Goal: Task Accomplishment & Management: Use online tool/utility

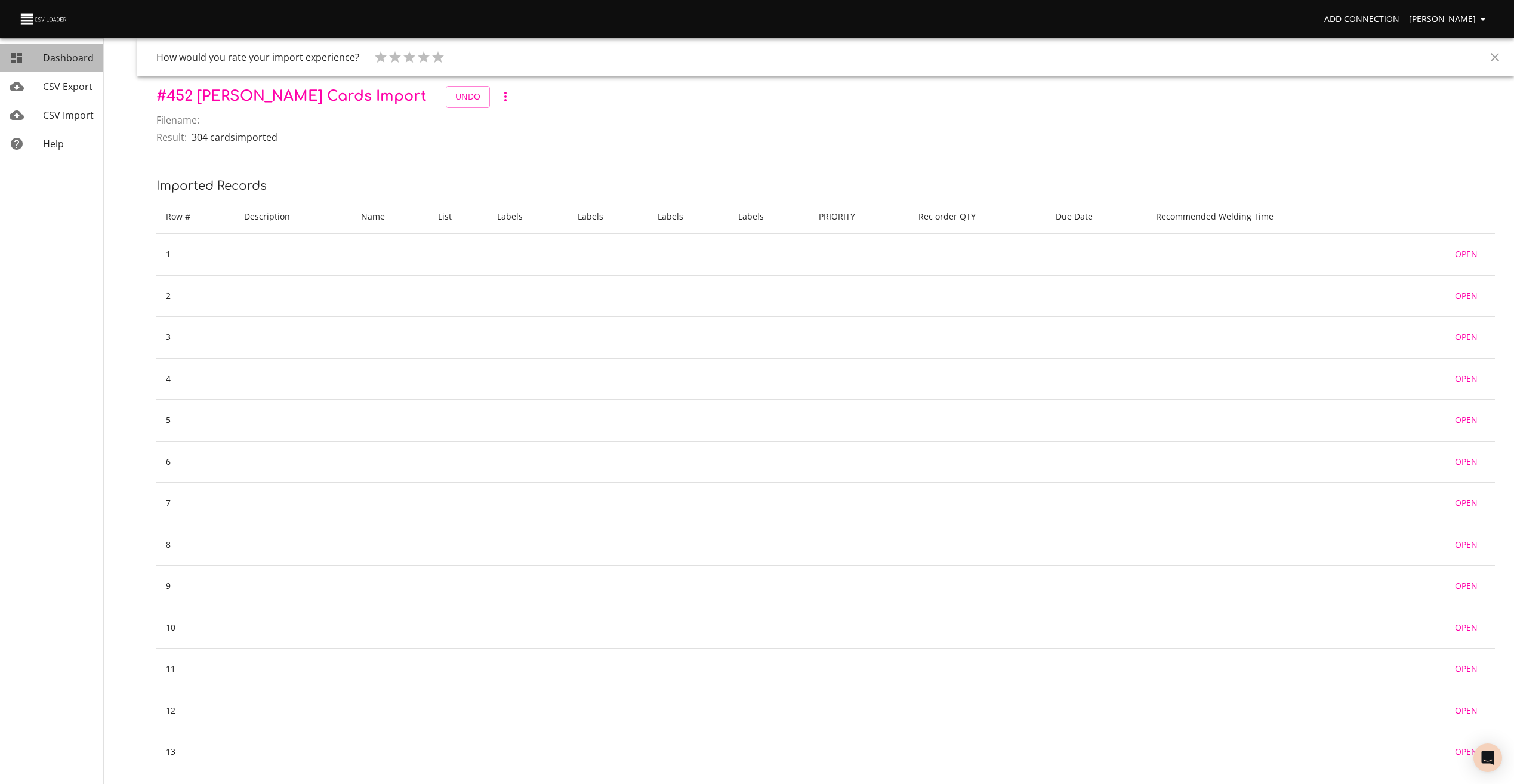
click at [69, 55] on span "Dashboard" at bounding box center [69, 57] width 51 height 13
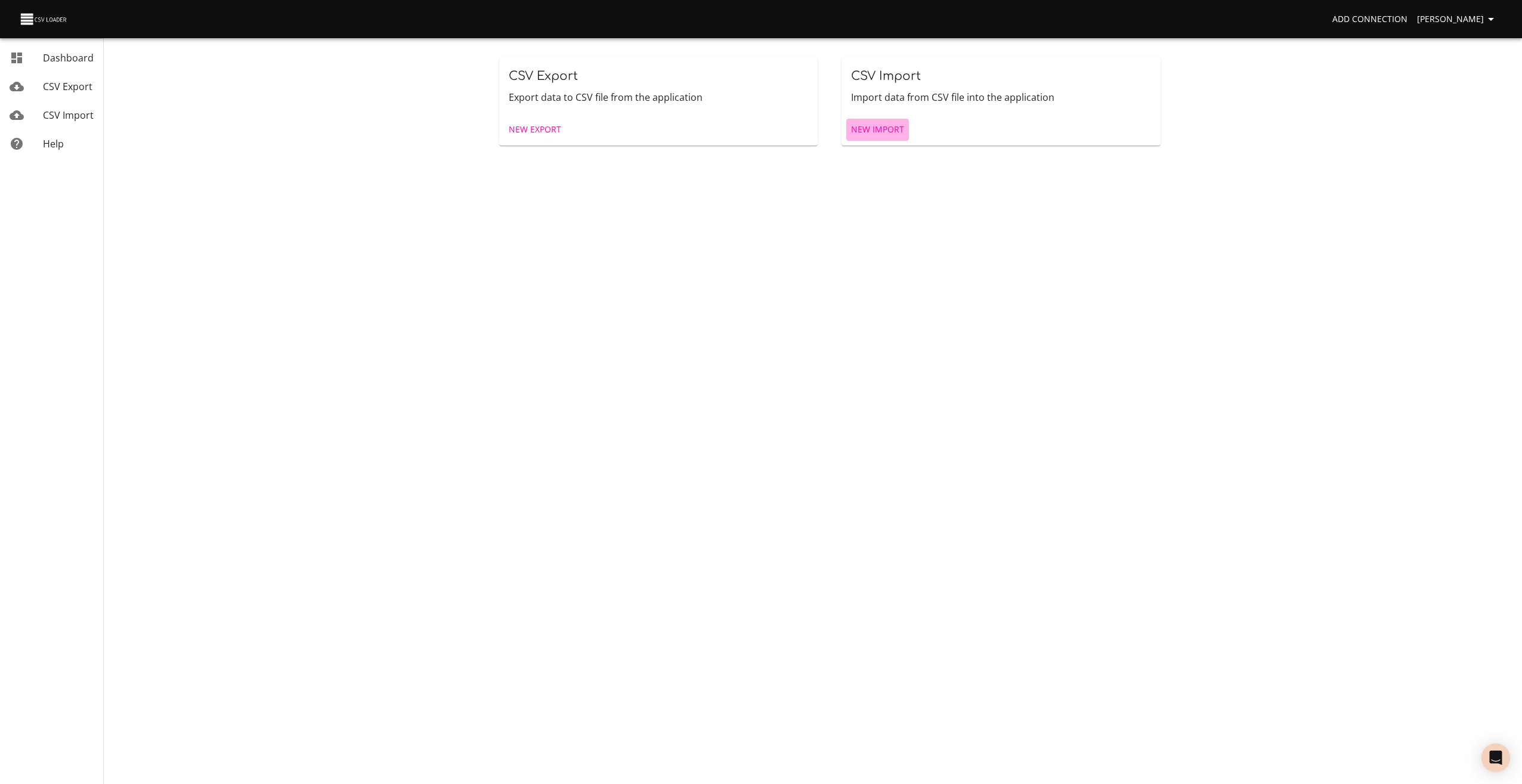
click at [863, 132] on span "New Import" at bounding box center [878, 129] width 53 height 15
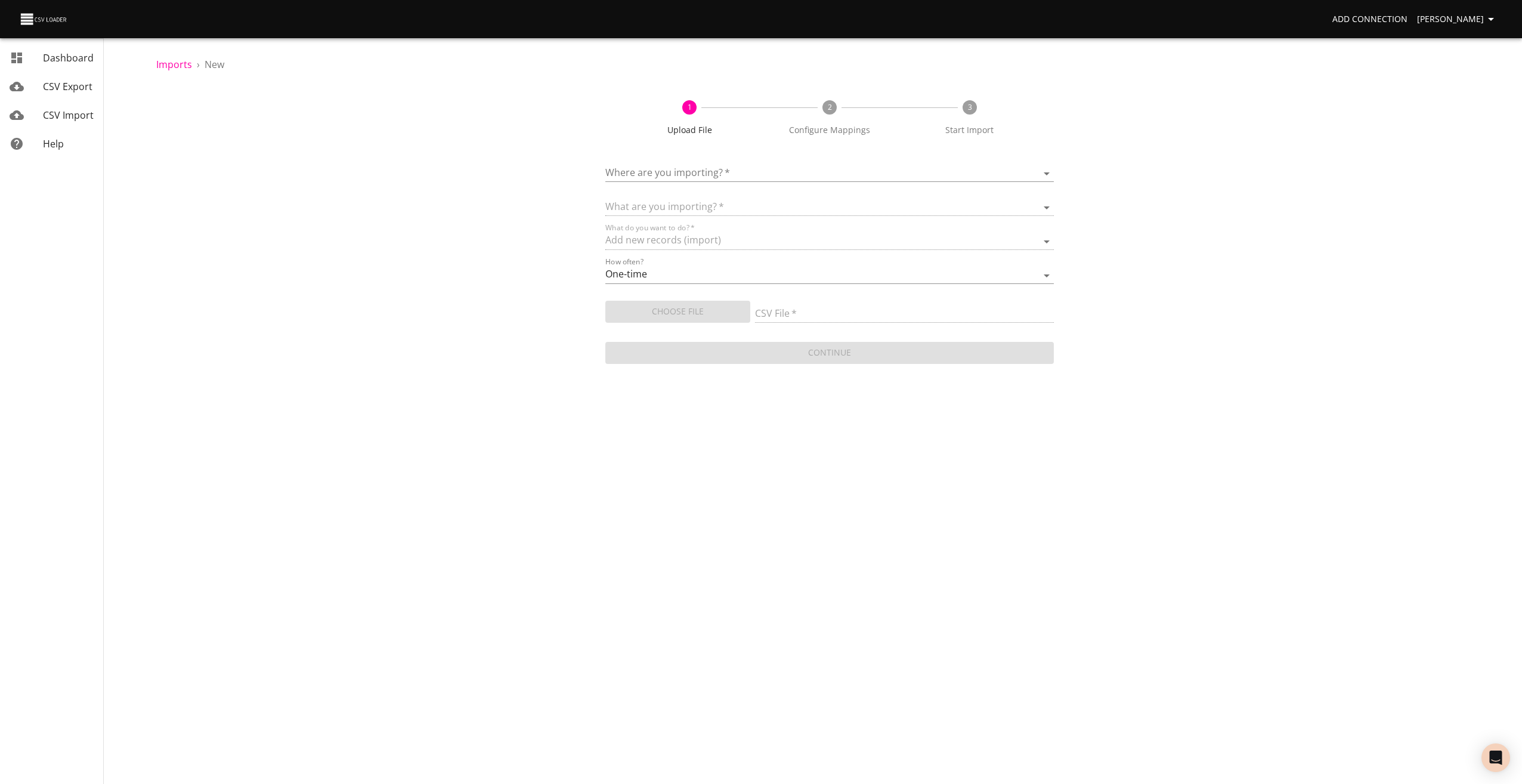
click at [715, 167] on body "Add Connection [PERSON_NAME] Dashboard CSV Export CSV Import Help Imports › New…" at bounding box center [761, 392] width 1522 height 784
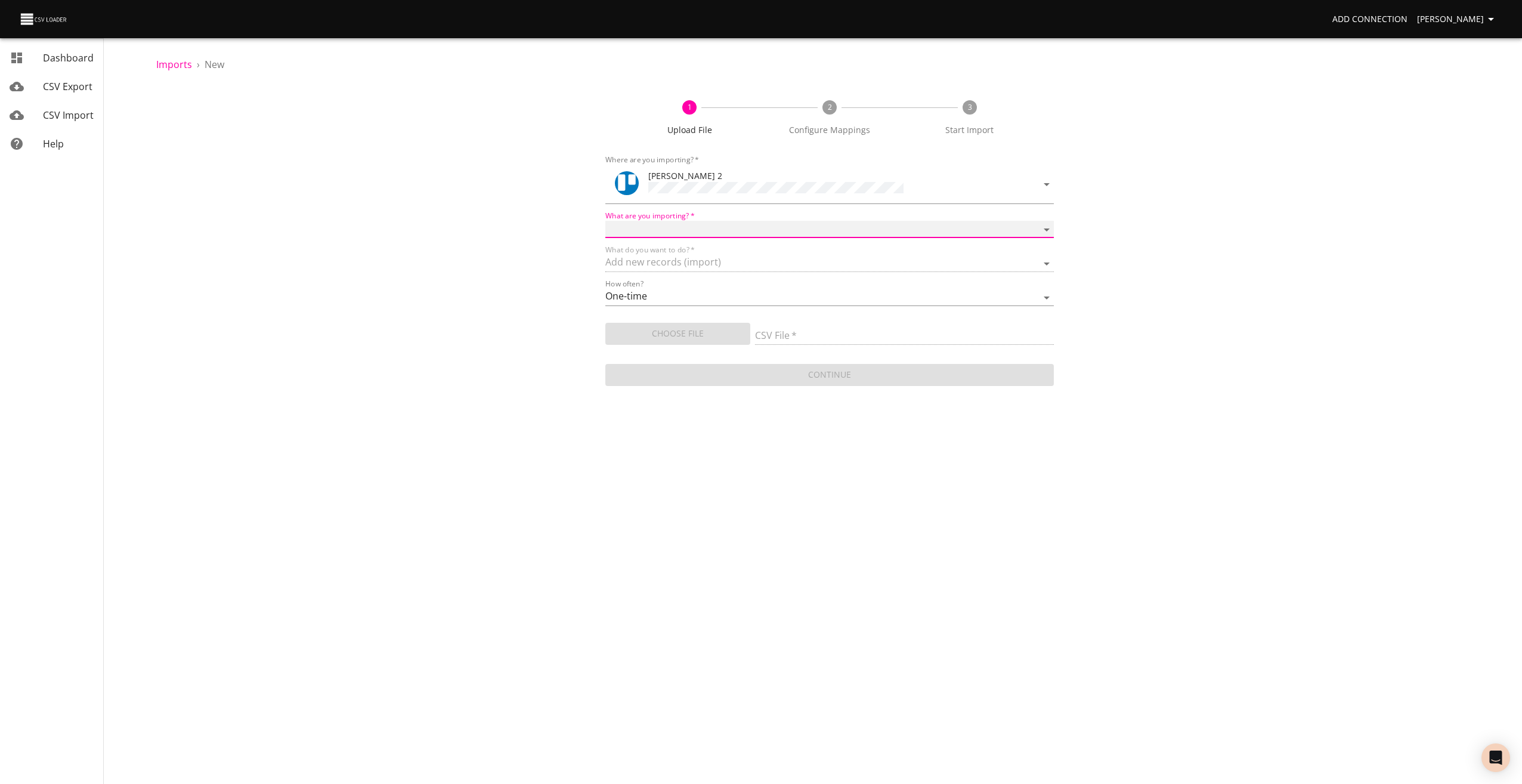
drag, startPoint x: 630, startPoint y: 228, endPoint x: 668, endPoint y: 254, distance: 46.0
click at [630, 228] on select "Boards Cards Checkitems Checklists" at bounding box center [830, 229] width 449 height 17
click at [605, 220] on select "Boards Cards Checkitems Checklists" at bounding box center [830, 229] width 449 height 17
click at [1152, 239] on div "1 Upload File 2 Configure Mappings 3 Start Import Where are you importing?   * …" at bounding box center [829, 237] width 1347 height 303
click at [668, 254] on select "Add new records (import)" at bounding box center [830, 263] width 449 height 17
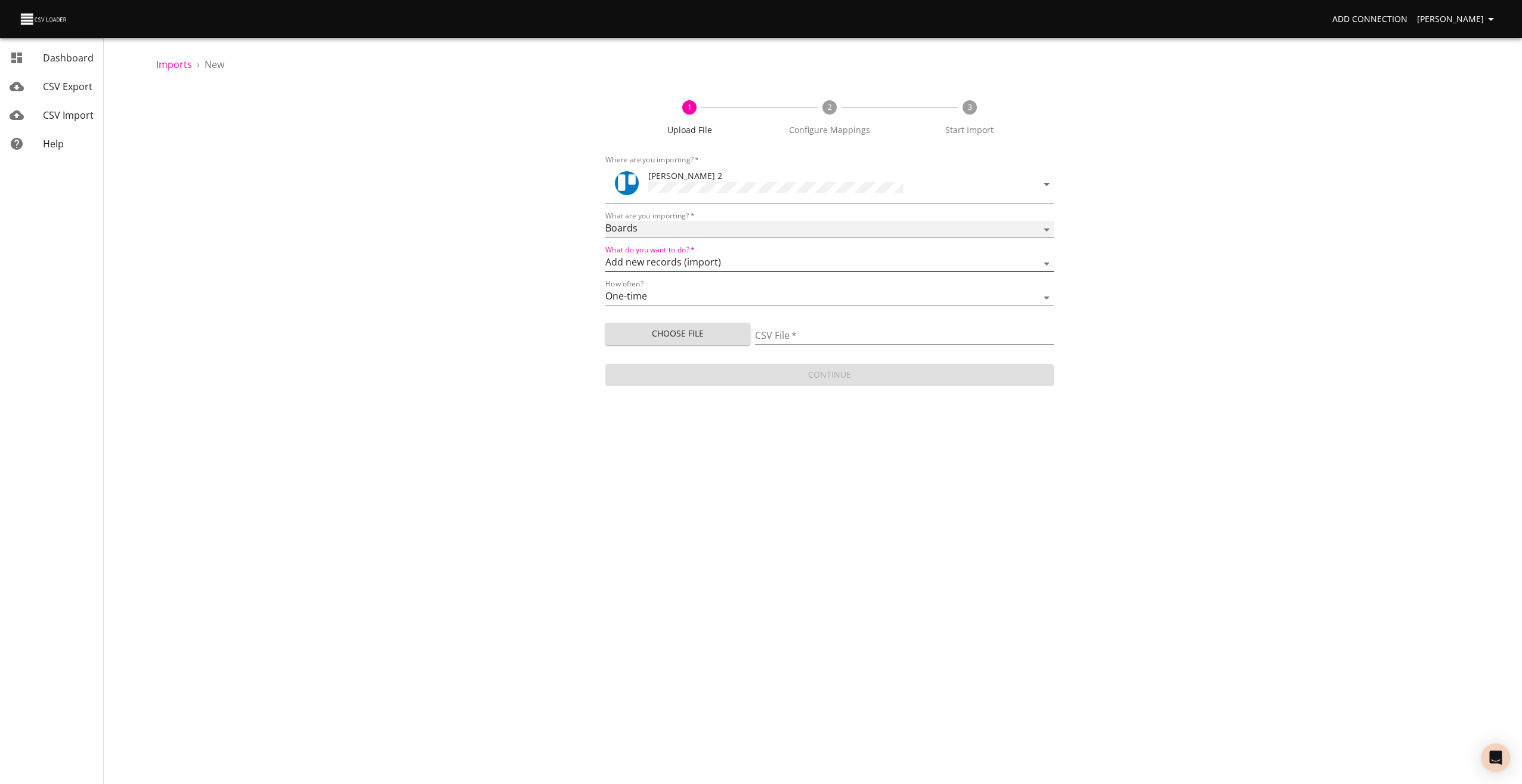
click at [634, 224] on select "Boards Cards Checkitems Checklists" at bounding box center [830, 229] width 449 height 17
click at [605, 220] on select "Boards Cards Checkitems Checklists" at bounding box center [830, 229] width 449 height 17
click at [626, 226] on select "Boards Cards Checkitems Checklists" at bounding box center [830, 229] width 449 height 17
select select "cards"
click at [605, 220] on select "Boards Cards Checkitems Checklists" at bounding box center [830, 229] width 449 height 17
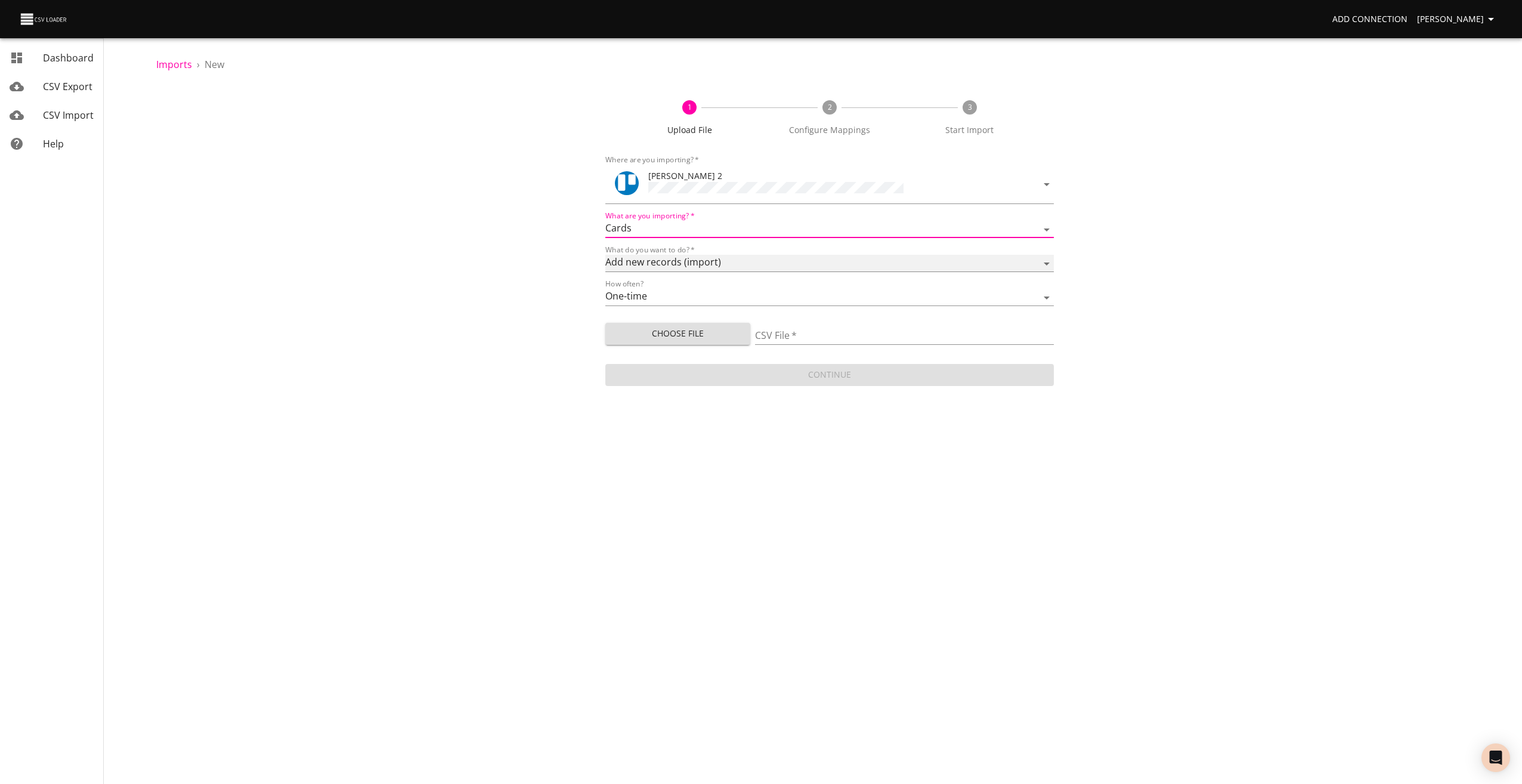
click at [657, 263] on select "Add new records (import) Update existing records (update) Add new and update ex…" at bounding box center [830, 263] width 449 height 17
click at [605, 254] on select "Add new records (import) Update existing records (update) Add new and update ex…" at bounding box center [830, 263] width 449 height 17
click at [639, 335] on span "Choose File" at bounding box center [678, 333] width 126 height 15
type input "[PERSON_NAME] UPLOAD 150925.csv"
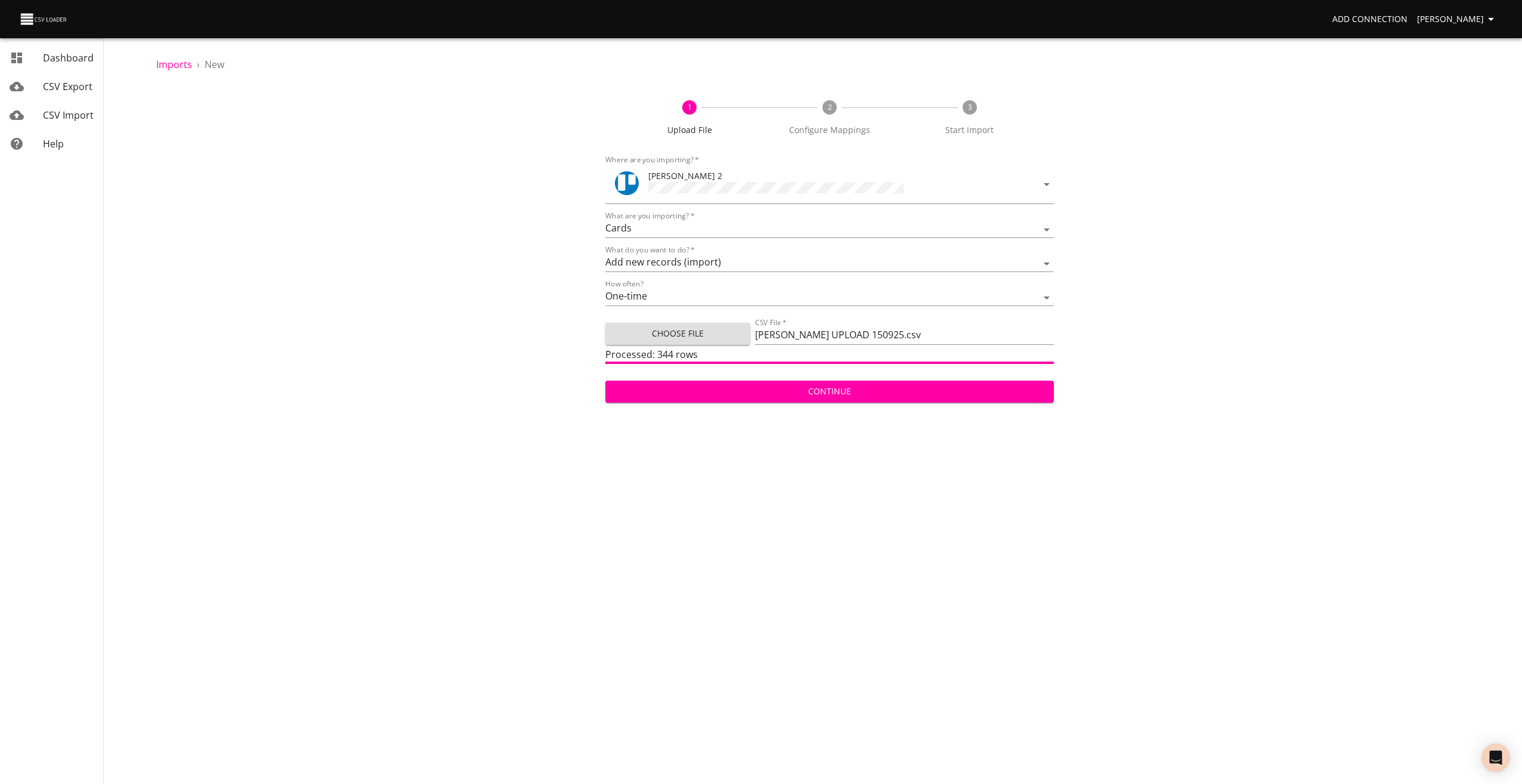
click at [866, 389] on span "Continue" at bounding box center [829, 391] width 430 height 15
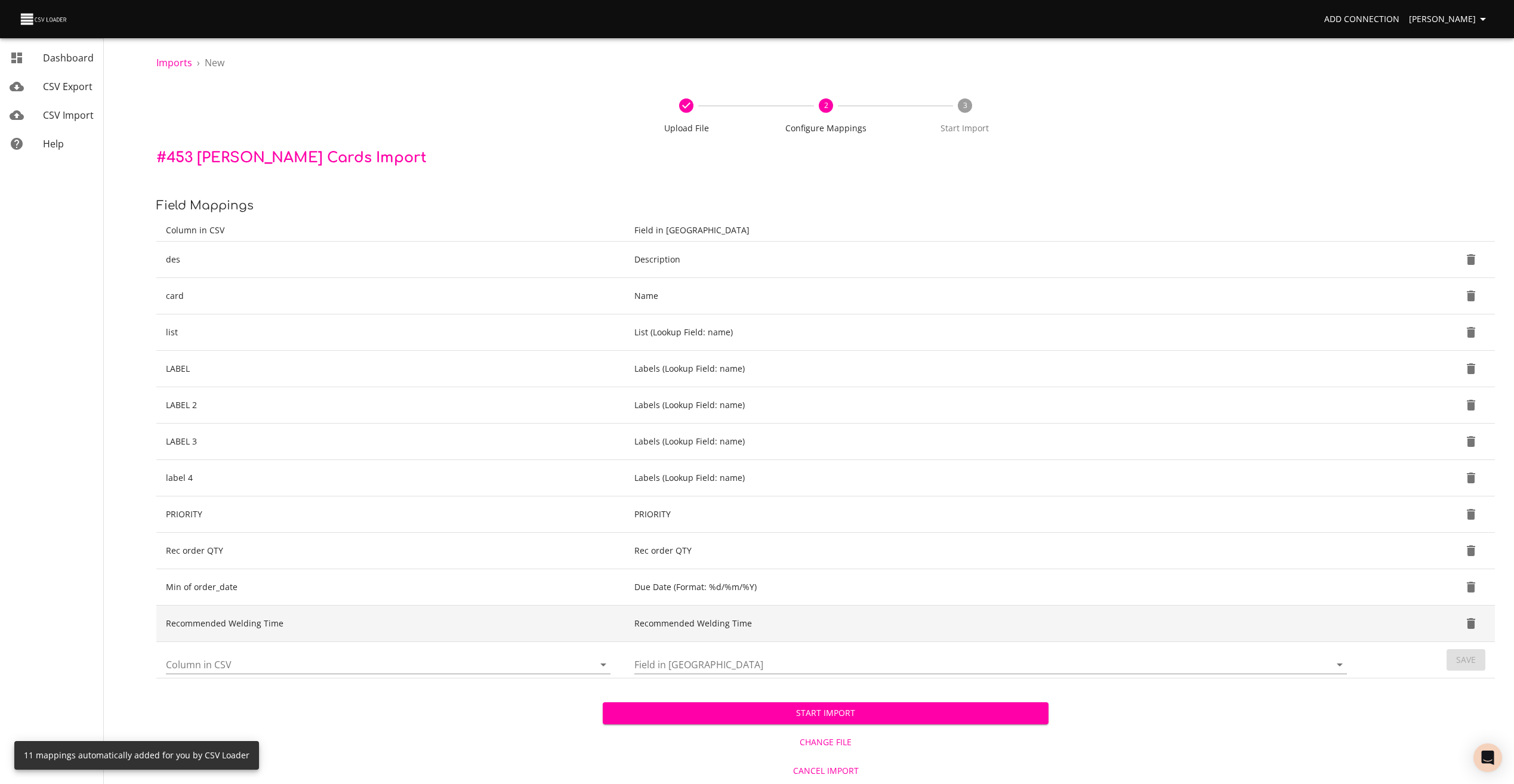
scroll to position [2, 0]
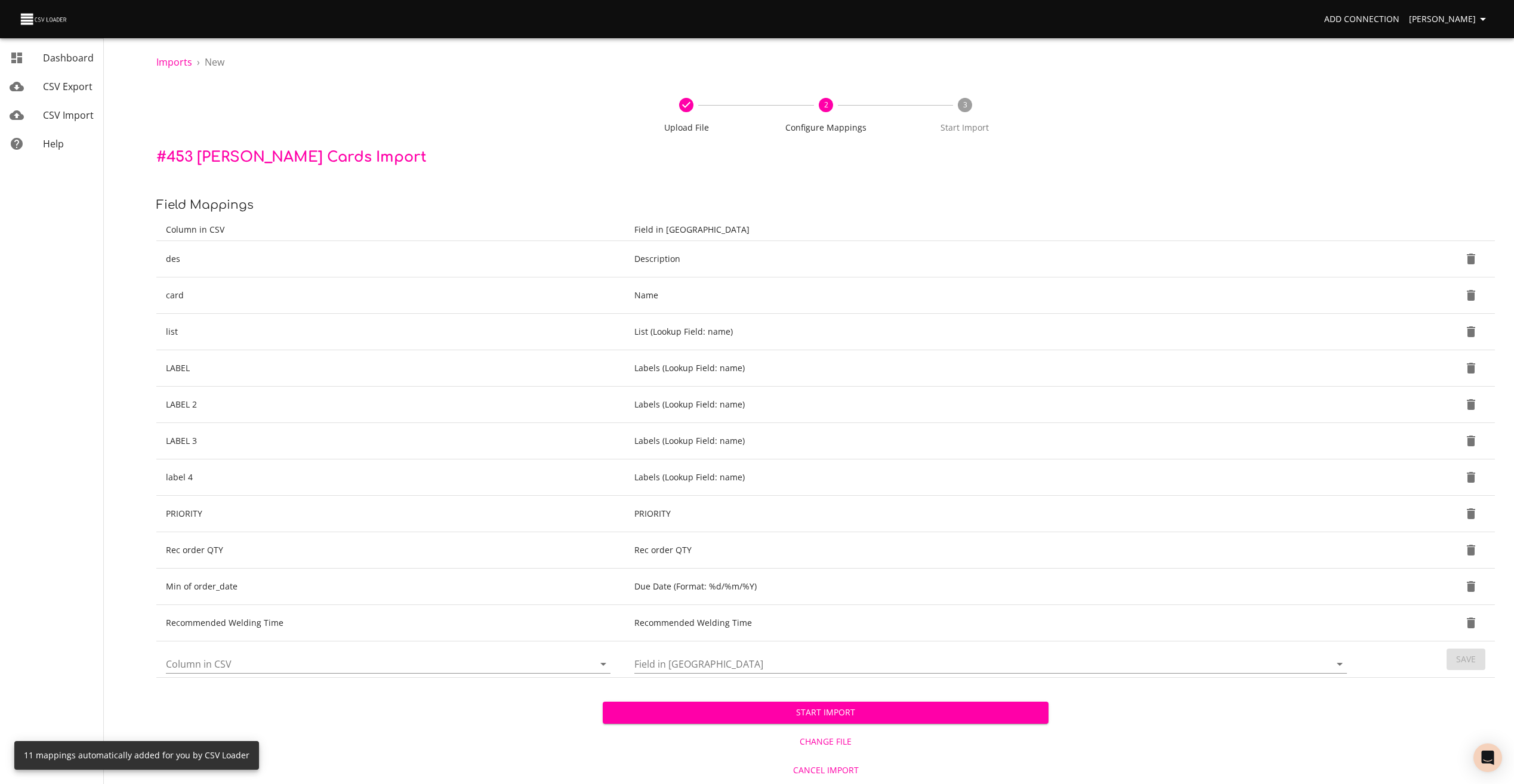
click at [781, 710] on span "Start Import" at bounding box center [825, 712] width 427 height 15
